Goal: Task Accomplishment & Management: Use online tool/utility

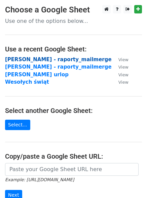
click at [47, 59] on strong "[PERSON_NAME] - raporty_mailmerge" at bounding box center [58, 60] width 107 height 6
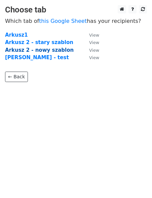
click at [51, 48] on strong "Arkusz 2 - nowy szablon" at bounding box center [39, 50] width 69 height 6
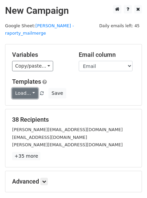
click at [32, 88] on link "Load..." at bounding box center [25, 93] width 26 height 10
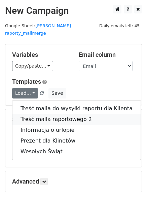
click at [38, 114] on link "Treść maila raportowego 2" at bounding box center [76, 119] width 128 height 11
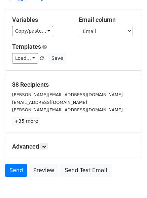
scroll to position [37, 0]
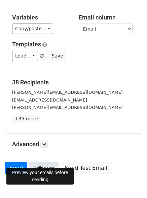
click at [40, 162] on link "Preview" at bounding box center [44, 168] width 30 height 13
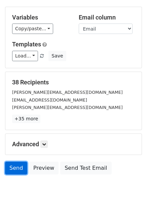
click at [16, 162] on link "Send" at bounding box center [16, 168] width 22 height 13
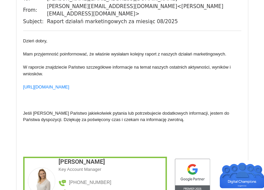
scroll to position [9428, 0]
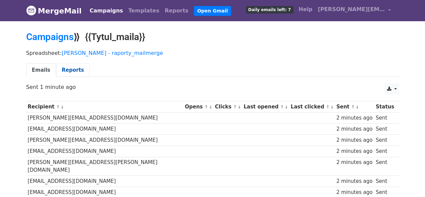
click at [67, 68] on link "Reports" at bounding box center [73, 70] width 34 height 14
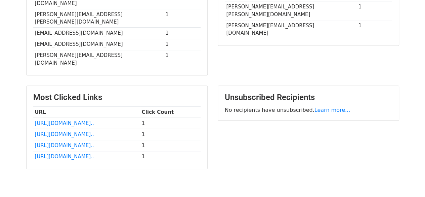
scroll to position [61, 0]
